Goal: Task Accomplishment & Management: Manage account settings

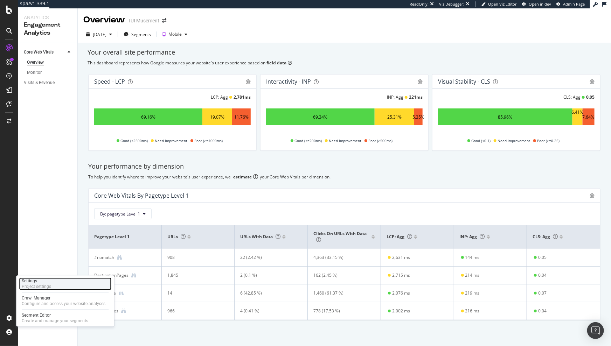
click at [44, 285] on div "Project settings" at bounding box center [36, 287] width 29 height 6
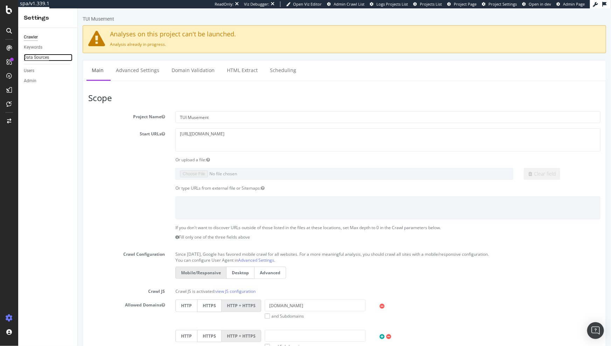
click at [37, 56] on div "Data Sources" at bounding box center [36, 57] width 25 height 7
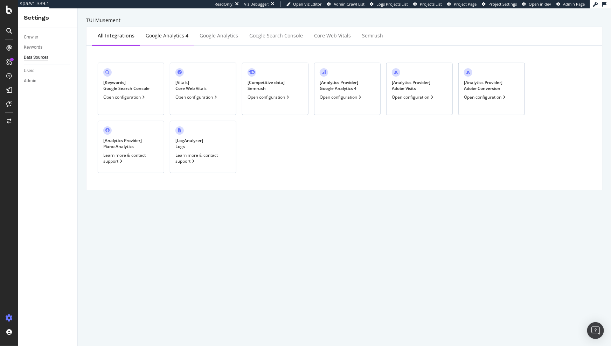
click at [174, 38] on div "Google Analytics 4" at bounding box center [167, 35] width 43 height 7
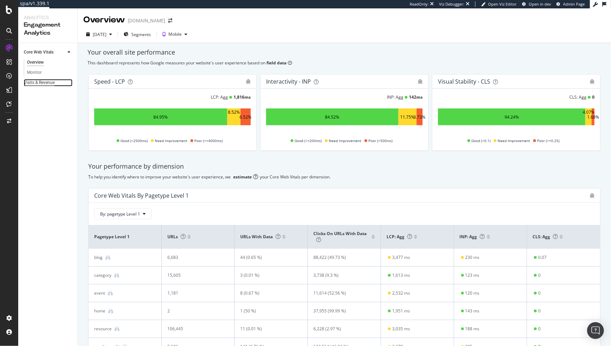
click at [48, 83] on div "Visits & Revenue" at bounding box center [39, 82] width 31 height 7
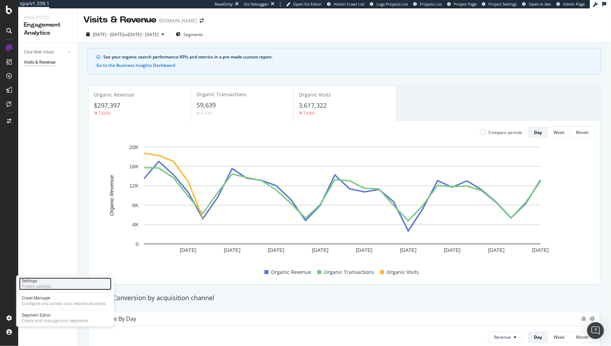
click at [50, 280] on div "Settings" at bounding box center [36, 282] width 29 height 6
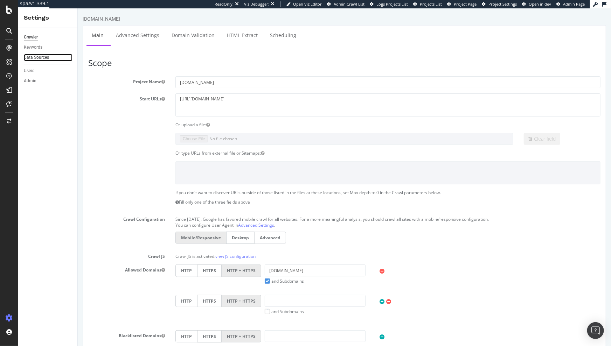
click at [49, 56] on link "Data Sources" at bounding box center [48, 57] width 49 height 7
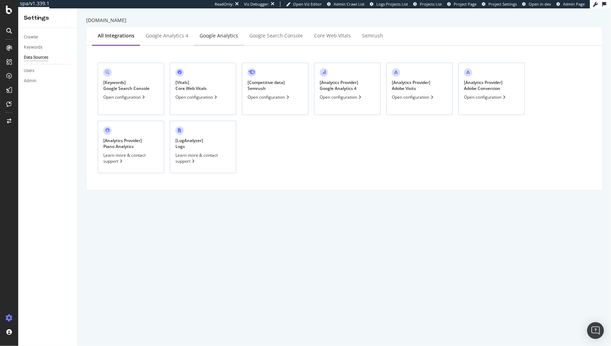
click at [227, 37] on div "Google Analytics" at bounding box center [219, 35] width 39 height 7
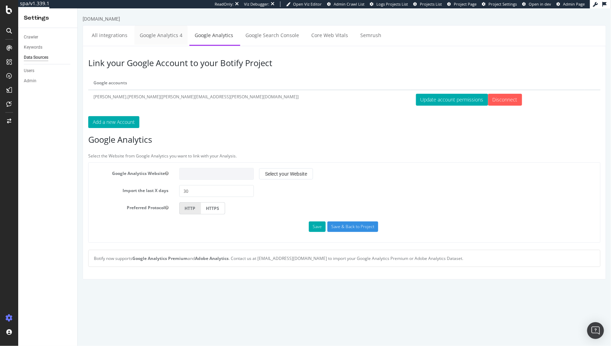
click at [172, 38] on link "Google Analytics 4" at bounding box center [160, 35] width 53 height 19
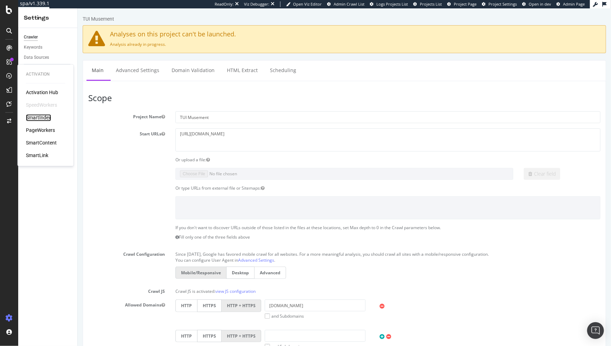
click at [41, 120] on div "SmartIndex" at bounding box center [38, 117] width 25 height 7
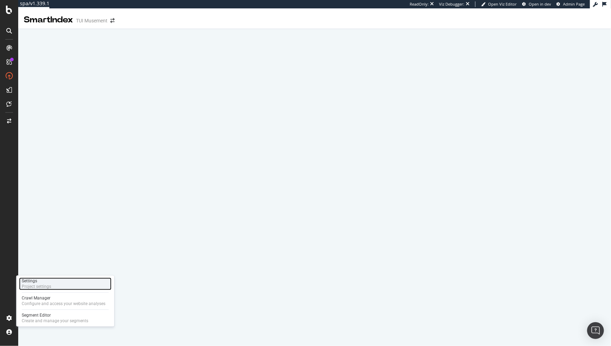
click at [44, 287] on div "Project settings" at bounding box center [36, 287] width 29 height 6
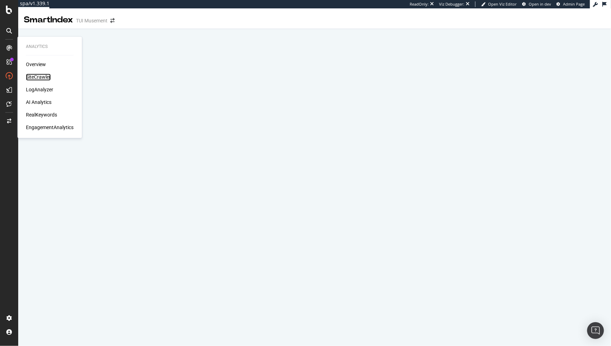
click at [37, 77] on div "SiteCrawler" at bounding box center [38, 77] width 25 height 7
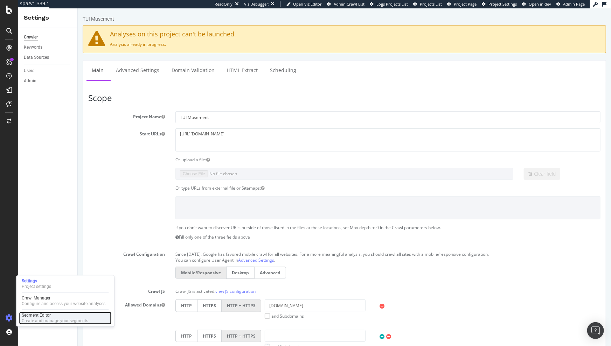
click at [36, 314] on div "Segment Editor" at bounding box center [55, 316] width 67 height 6
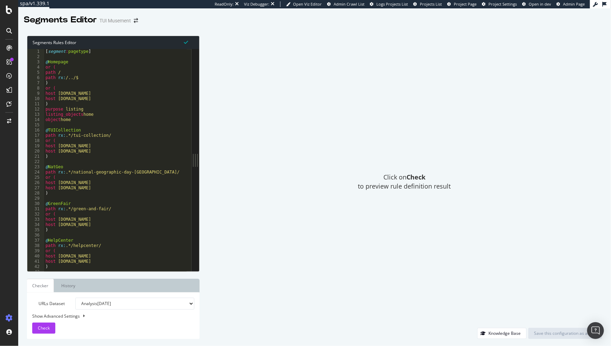
type textarea ")"
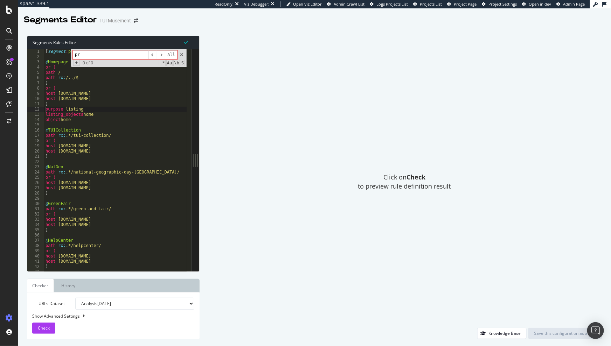
type input "p"
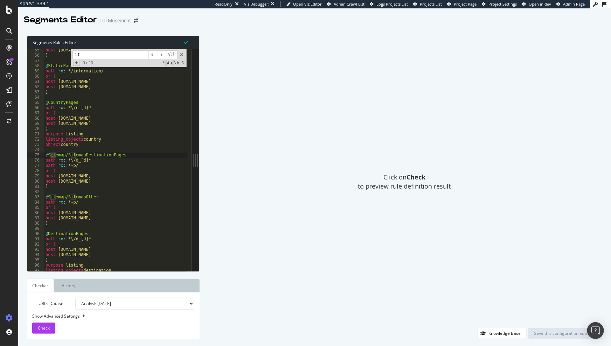
type input "i"
type input "c"
type input "i"
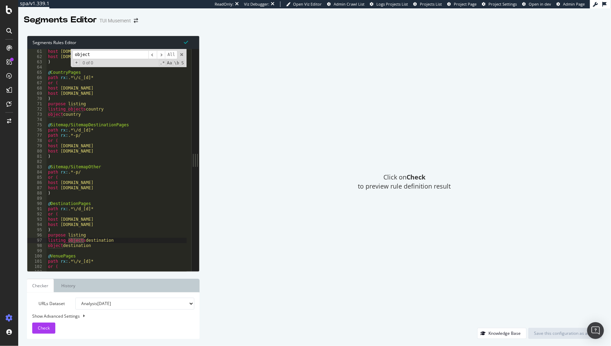
scroll to position [333, 0]
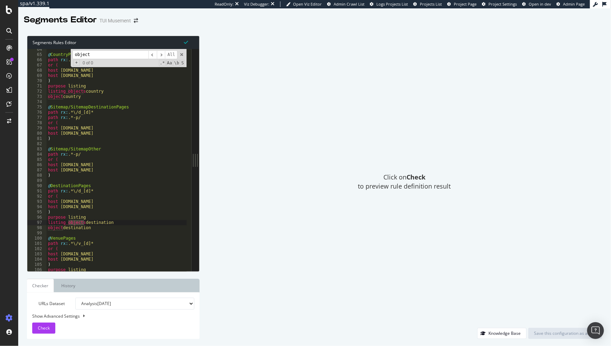
type input "object"
drag, startPoint x: 100, startPoint y: 225, endPoint x: 49, endPoint y: 219, distance: 51.9
drag, startPoint x: 113, startPoint y: 229, endPoint x: 53, endPoint y: 218, distance: 60.5
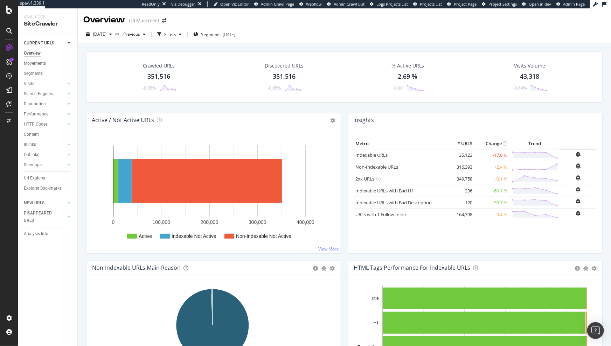
click at [40, 174] on div "Url Explorer" at bounding box center [51, 178] width 54 height 10
click at [39, 176] on div "Url Explorer" at bounding box center [35, 178] width 22 height 7
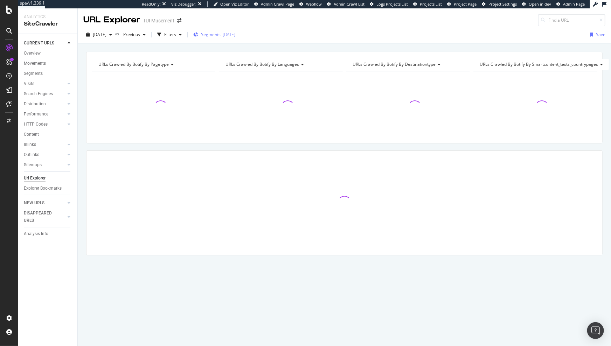
click at [221, 36] on span "Segments" at bounding box center [211, 35] width 20 height 6
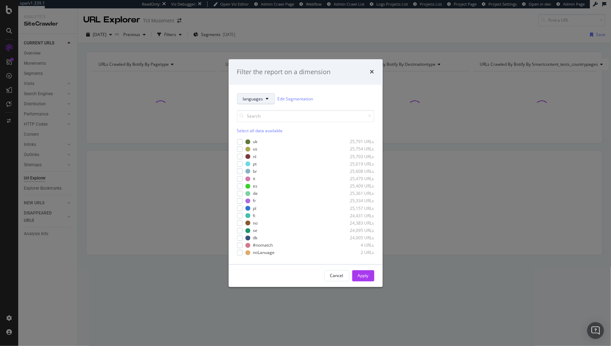
click at [266, 100] on icon "modal" at bounding box center [267, 99] width 3 height 4
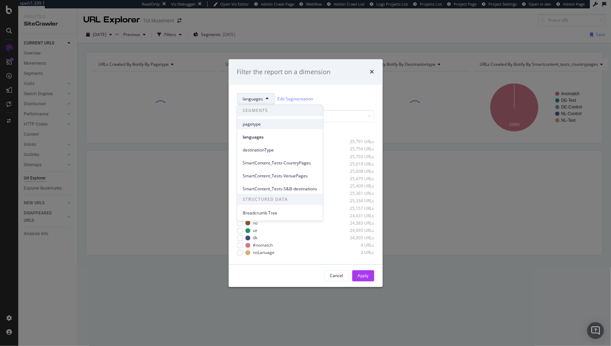
click at [264, 124] on span "pagetype" at bounding box center [280, 124] width 75 height 6
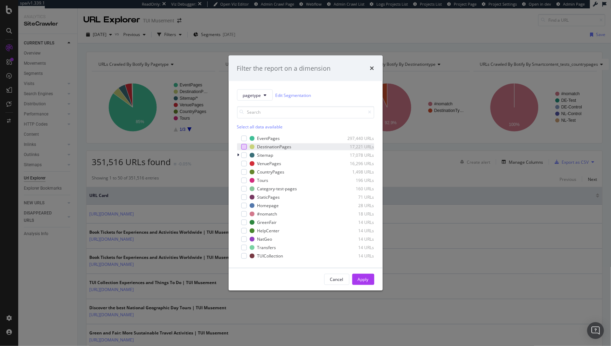
click at [242, 148] on div "modal" at bounding box center [244, 147] width 6 height 6
click at [367, 281] on div "Apply" at bounding box center [363, 280] width 11 height 6
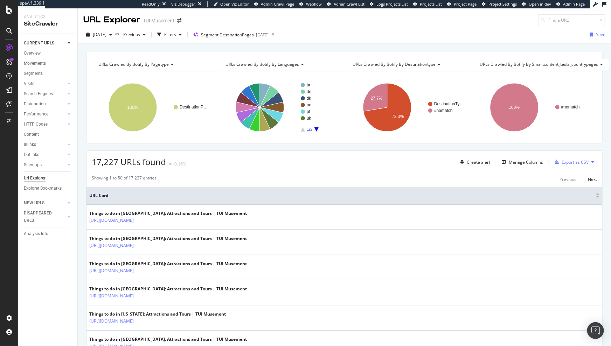
click at [270, 65] on span "URLs Crawled By Botify By languages" at bounding box center [262, 64] width 74 height 6
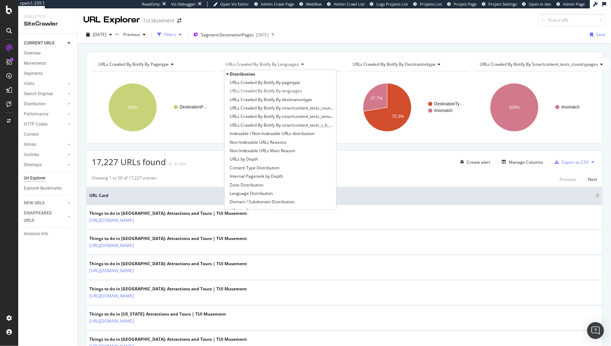
click at [185, 33] on div "button" at bounding box center [180, 35] width 8 height 4
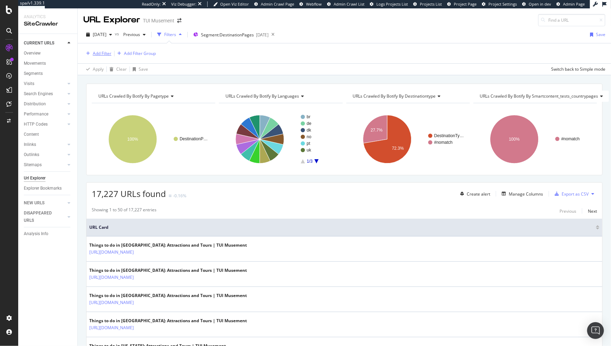
click at [97, 52] on div "Add Filter" at bounding box center [102, 53] width 19 height 6
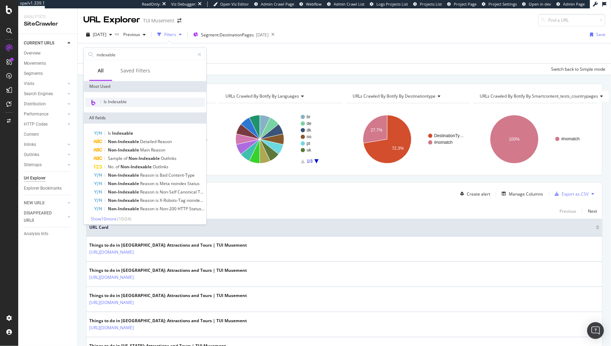
type input "indexable"
click at [123, 105] on div "Is Indexable" at bounding box center [145, 102] width 120 height 9
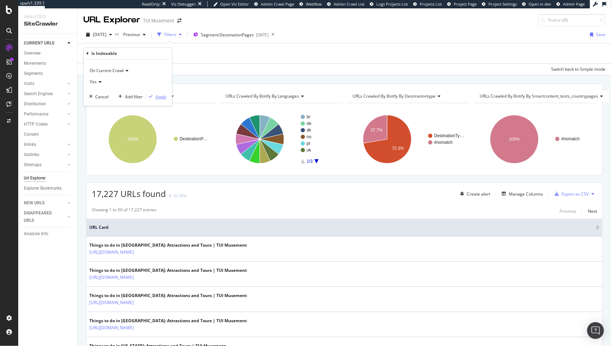
click at [161, 95] on div "Apply" at bounding box center [160, 97] width 11 height 6
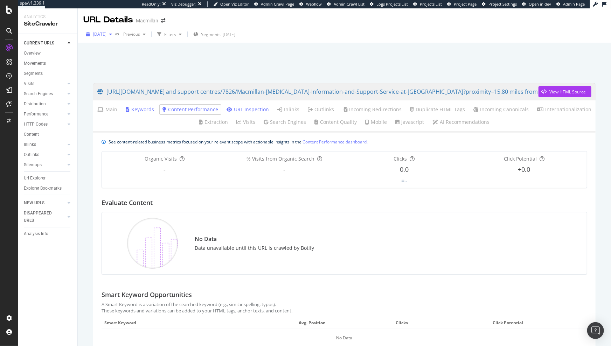
click at [104, 36] on span "[DATE]" at bounding box center [100, 34] width 14 height 6
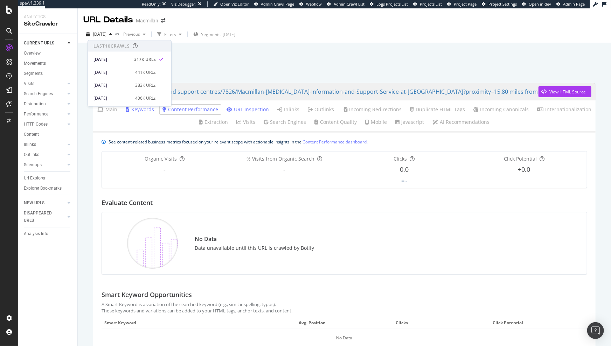
click at [289, 36] on div "[DATE] vs Previous Filters Segments [DATE]" at bounding box center [344, 36] width 533 height 14
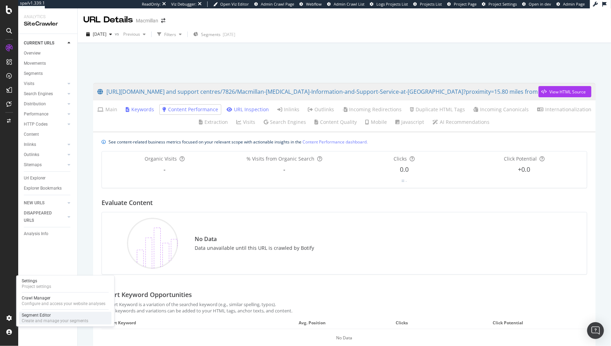
click at [52, 317] on div "Segment Editor" at bounding box center [55, 316] width 67 height 6
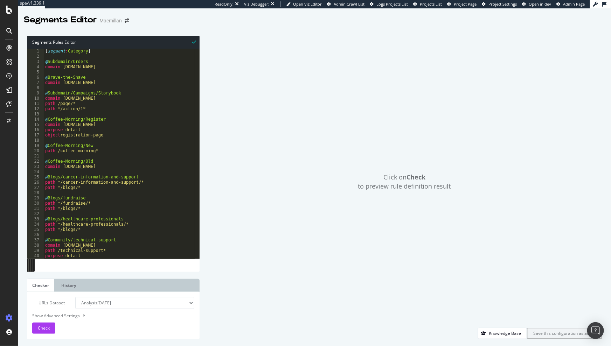
click at [123, 114] on div "[ segment : Category ] @ Subdomain/Orders domain [DOMAIN_NAME] @ Brave-the-Shav…" at bounding box center [365, 157] width 643 height 216
click at [114, 140] on div "[ segment : Category ] @ Subdomain/Orders domain [DOMAIN_NAME] @ Brave-the-Shav…" at bounding box center [365, 157] width 643 height 216
click at [101, 128] on div "[ segment : Category ] @ Subdomain/Orders domain [DOMAIN_NAME] @ Brave-the-Shav…" at bounding box center [365, 157] width 643 height 216
click at [130, 54] on input at bounding box center [119, 54] width 76 height 9
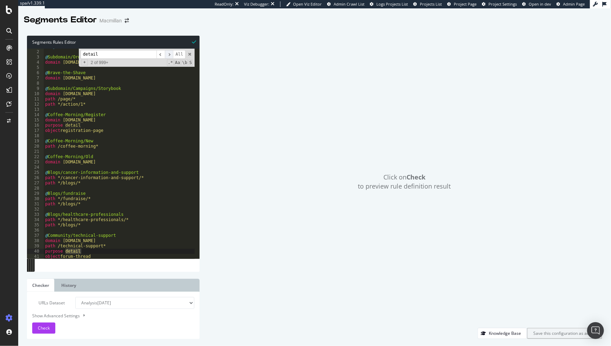
type input "detail"
click at [167, 55] on span "​" at bounding box center [169, 54] width 8 height 9
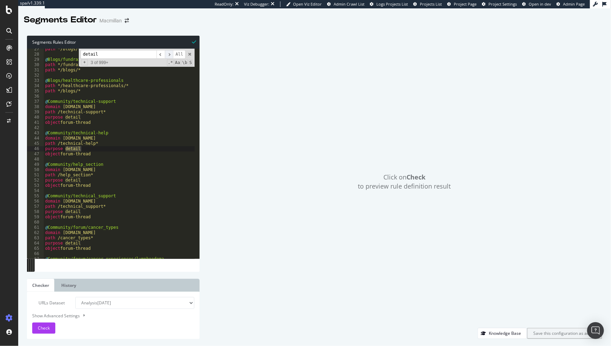
scroll to position [53, 0]
click at [168, 55] on span "​" at bounding box center [169, 54] width 8 height 9
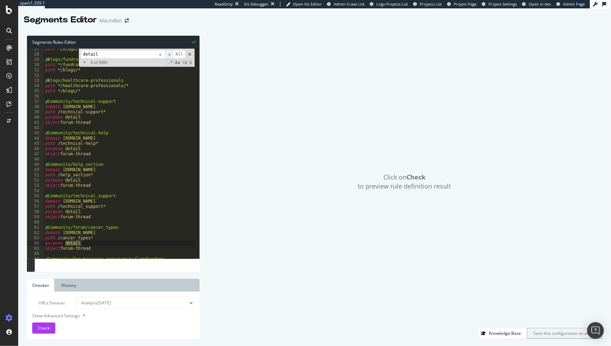
scroll to position [104, 0]
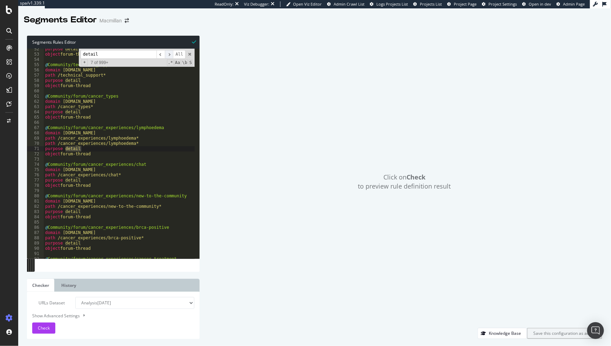
click at [168, 55] on span "​" at bounding box center [169, 54] width 8 height 9
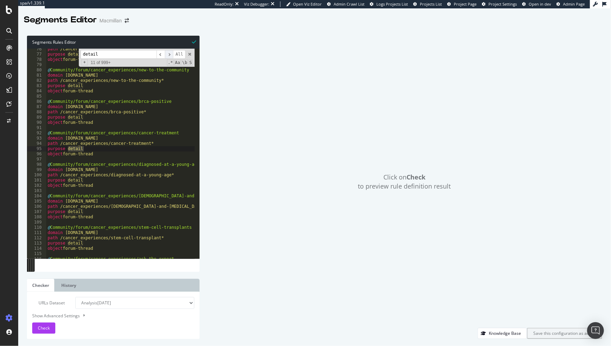
click at [168, 55] on span "​" at bounding box center [169, 54] width 8 height 9
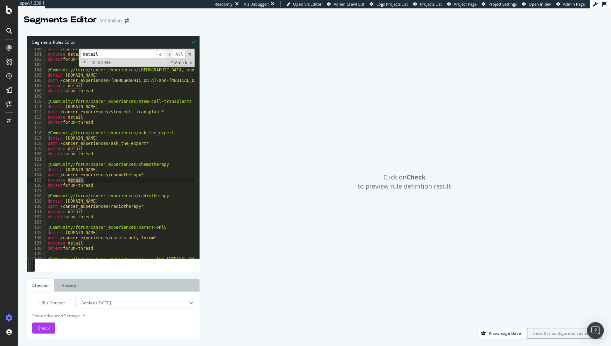
click at [168, 55] on span "​" at bounding box center [169, 54] width 8 height 9
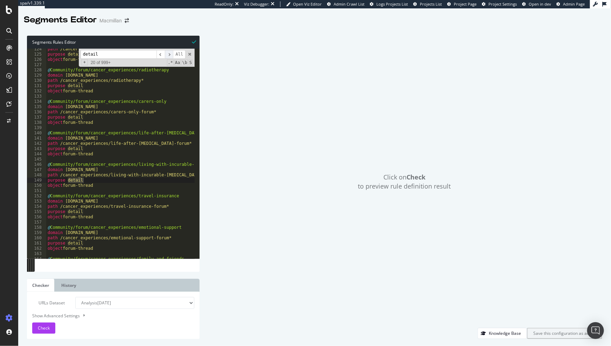
click at [168, 55] on span "​" at bounding box center [169, 54] width 8 height 9
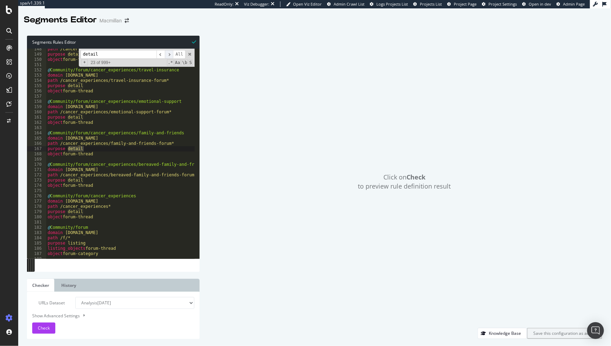
click at [168, 55] on span "​" at bounding box center [169, 54] width 8 height 9
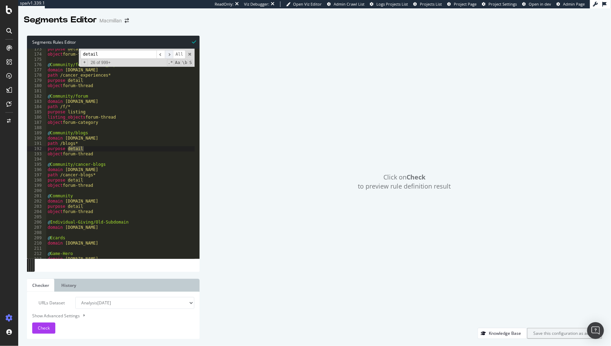
scroll to position [348, 0]
click at [110, 150] on div "purpose detail object forum-thread @ Community/forum/cancer_experiences domain …" at bounding box center [367, 155] width 643 height 216
drag, startPoint x: 91, startPoint y: 133, endPoint x: 41, endPoint y: 133, distance: 50.1
click at [41, 133] on div "173 174 175 176 177 178 179 180 181 182 183 184 185 186 187 188 189 190 191 192…" at bounding box center [113, 154] width 173 height 210
type textarea "@Community/blogs"
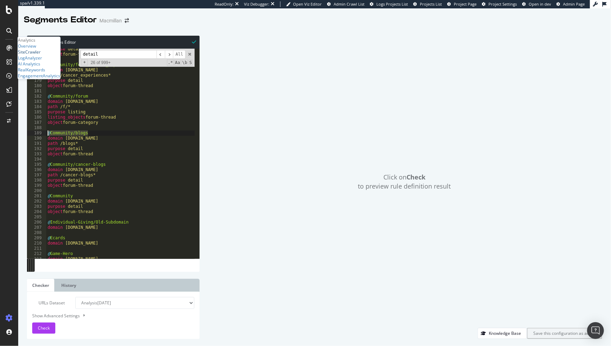
click at [36, 55] on div "SiteCrawler" at bounding box center [29, 52] width 23 height 6
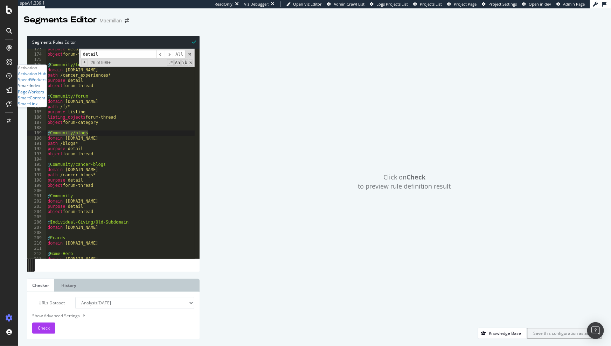
click at [40, 89] on div "SmartIndex" at bounding box center [29, 86] width 22 height 6
